Goal: Find specific page/section: Find specific page/section

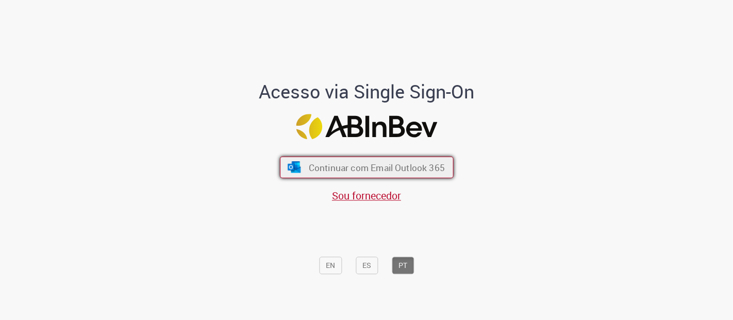
click at [361, 171] on span "Continuar com Email Outlook 365" at bounding box center [376, 167] width 136 height 12
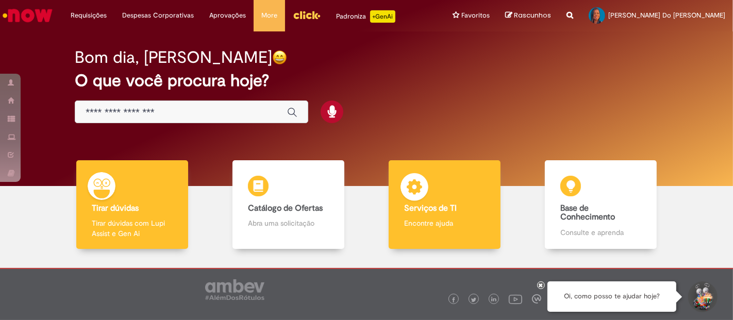
click at [428, 214] on div "Serviços de TI Serviços de TI Encontre ajuda" at bounding box center [445, 204] width 112 height 89
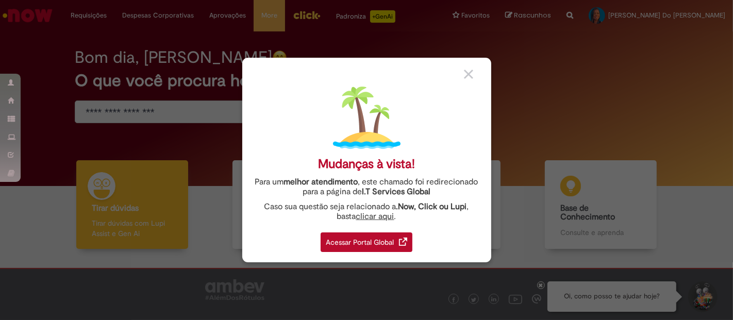
click at [370, 238] on div "Acessar Portal Global" at bounding box center [367, 243] width 92 height 20
